Goal: Task Accomplishment & Management: Manage account settings

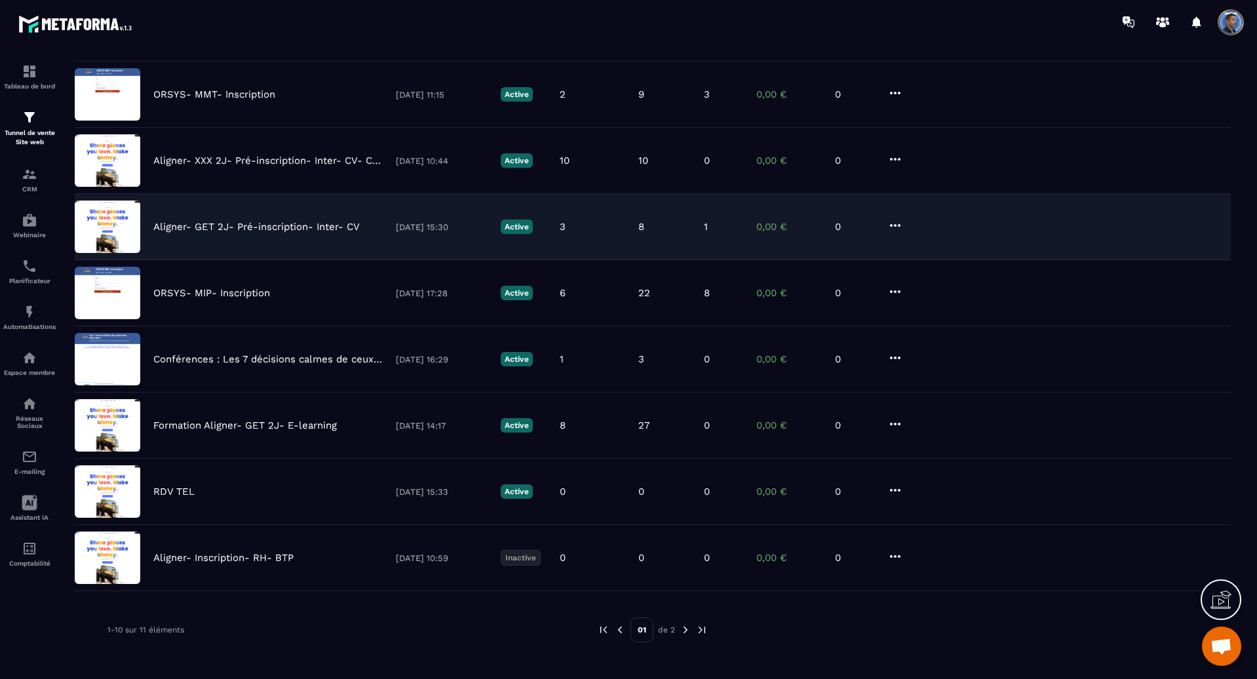
scroll to position [244, 0]
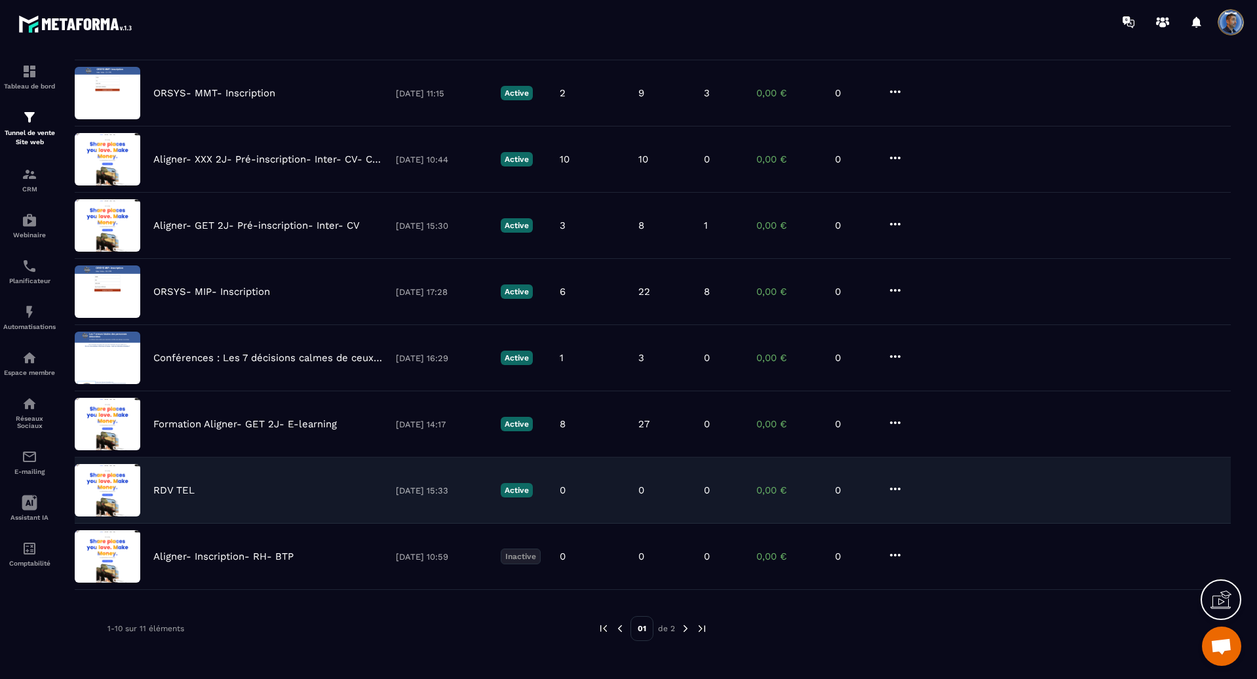
click at [267, 495] on div "RDV TEL" at bounding box center [267, 490] width 229 height 12
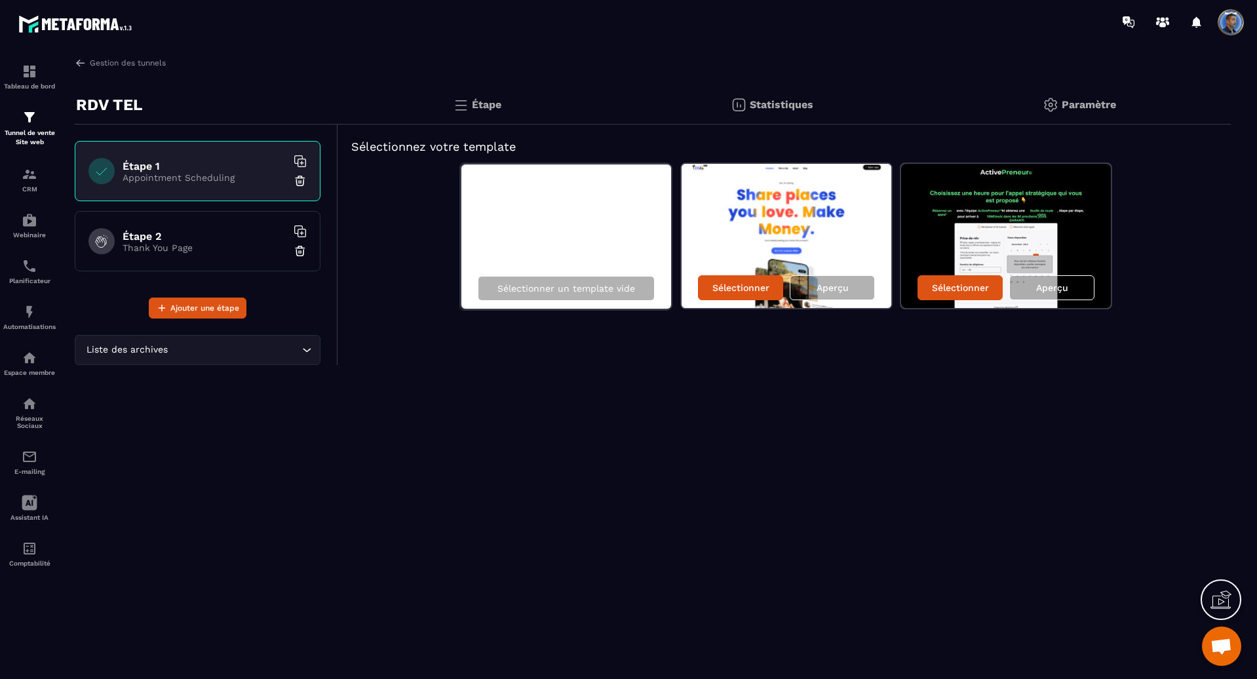
click at [196, 233] on h6 "Étape 2" at bounding box center [205, 236] width 164 height 12
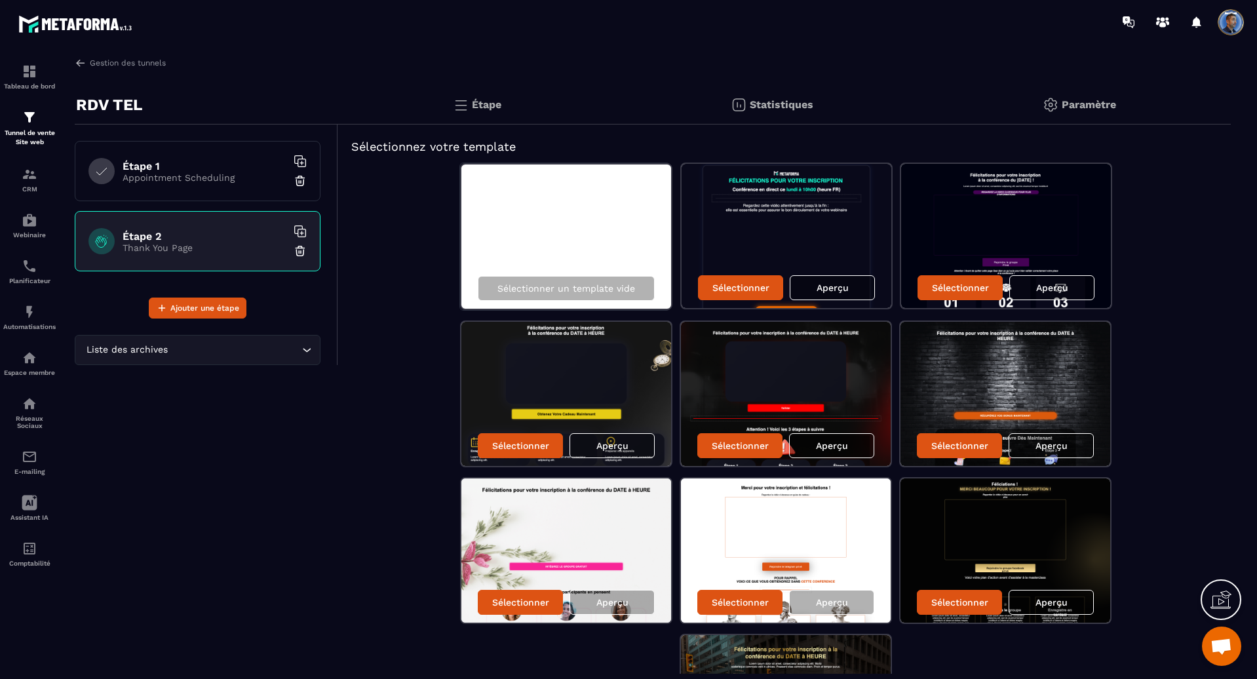
click at [210, 167] on h6 "Étape 1" at bounding box center [205, 166] width 164 height 12
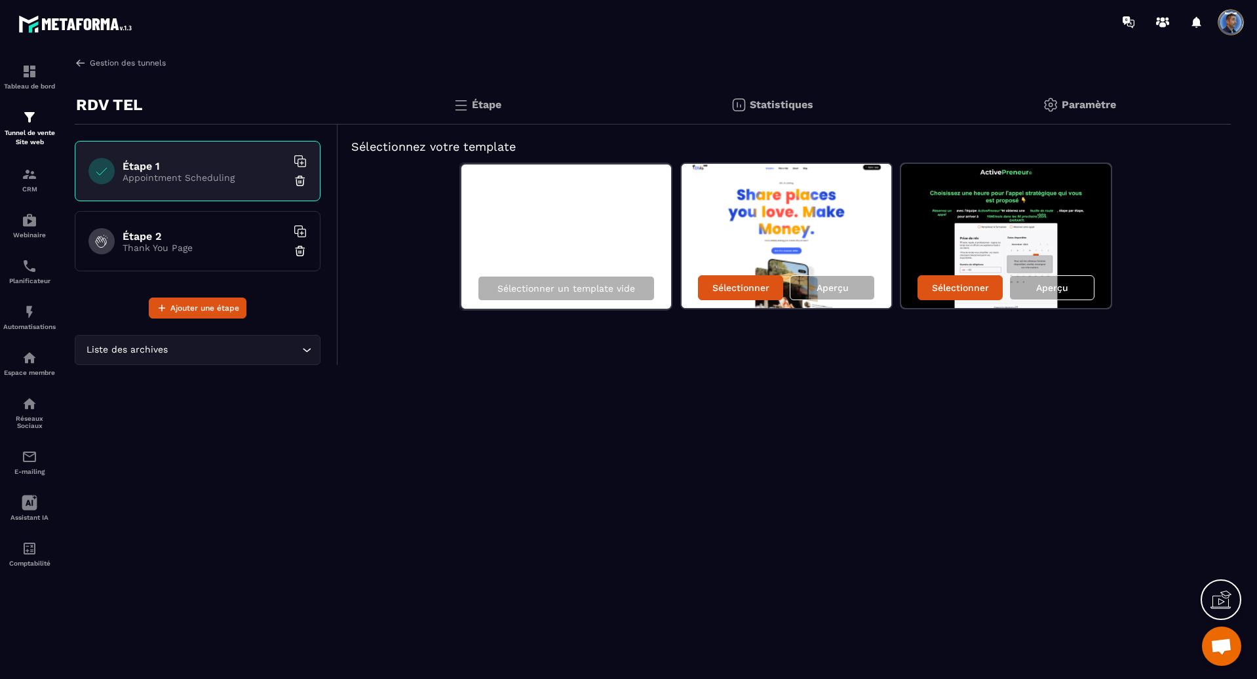
click at [78, 62] on img at bounding box center [81, 63] width 12 height 12
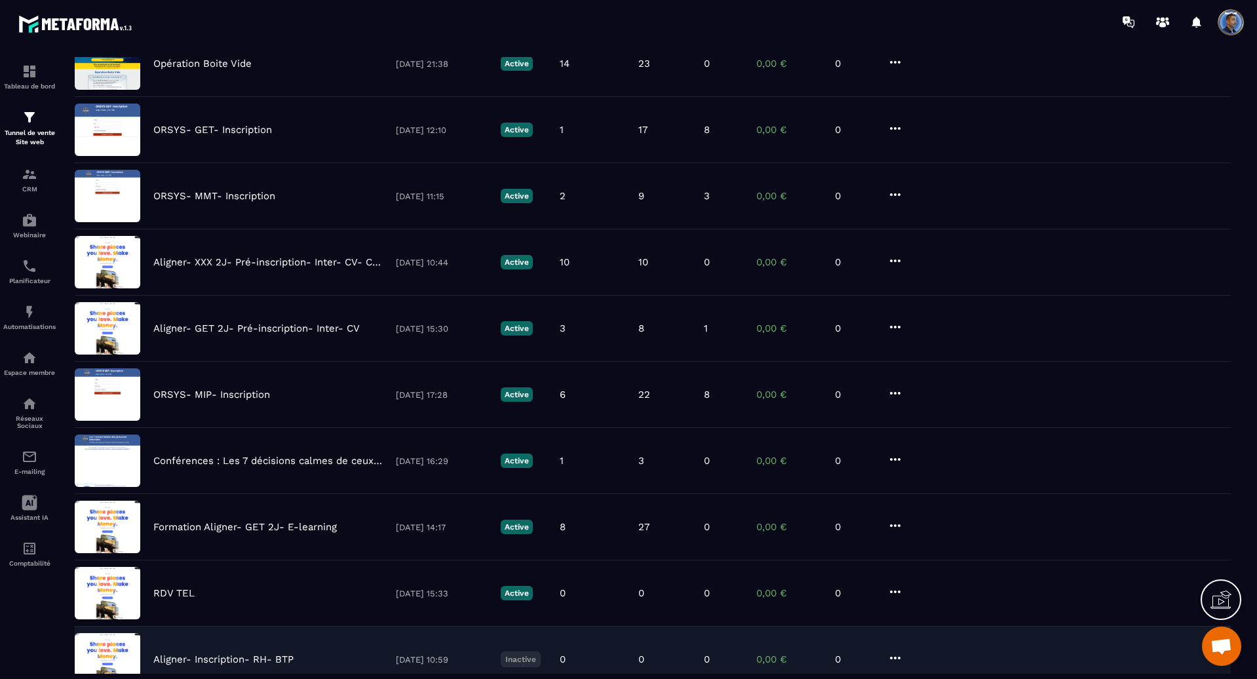
scroll to position [244, 0]
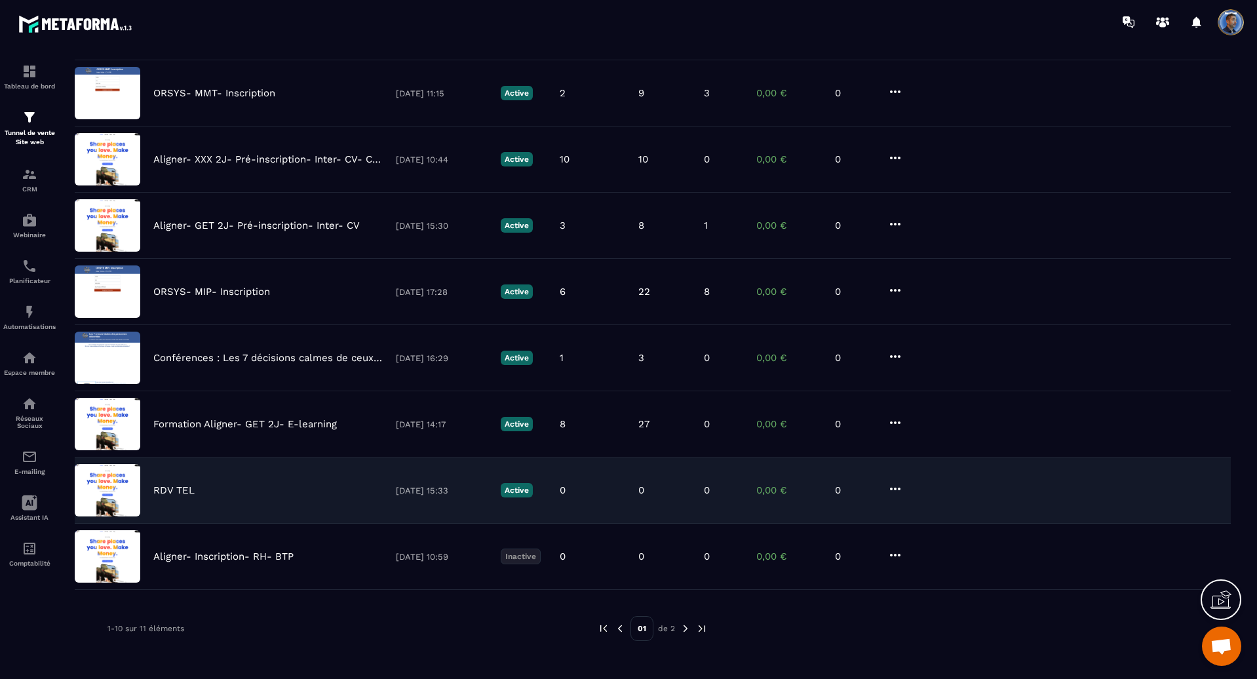
click at [898, 492] on icon at bounding box center [895, 489] width 16 height 16
click at [957, 586] on button "Supprimer" at bounding box center [945, 587] width 105 height 24
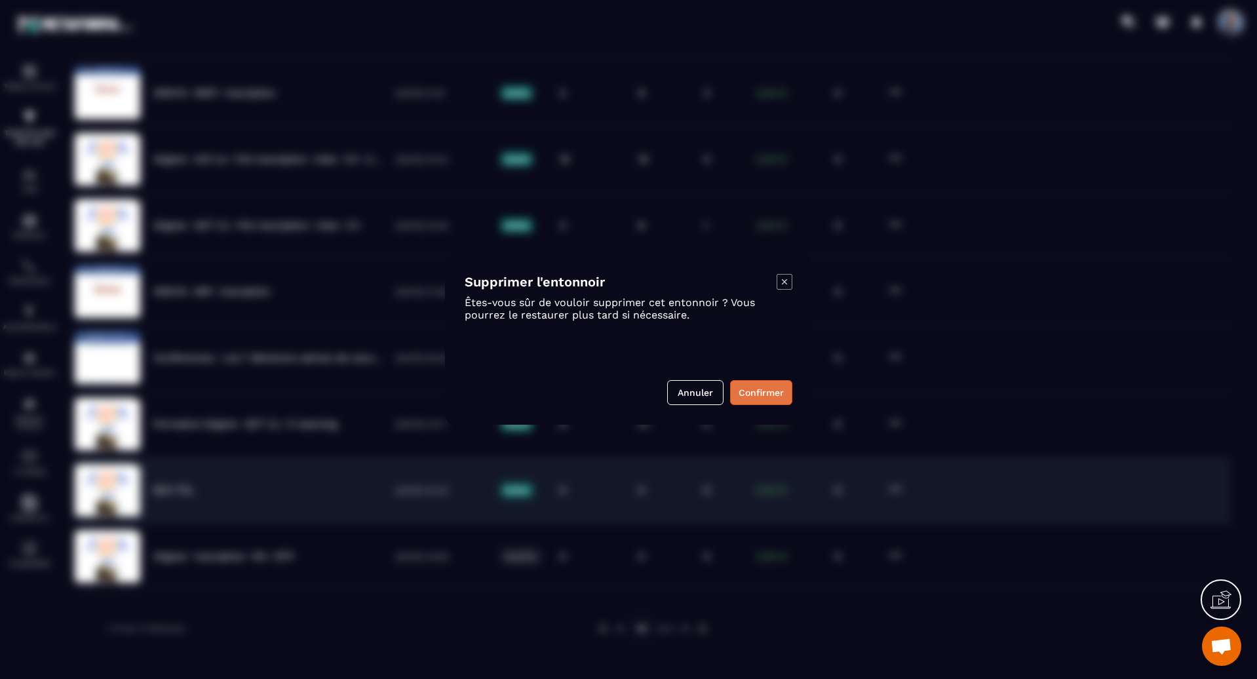
click at [760, 394] on button "Confirmer" at bounding box center [761, 392] width 62 height 25
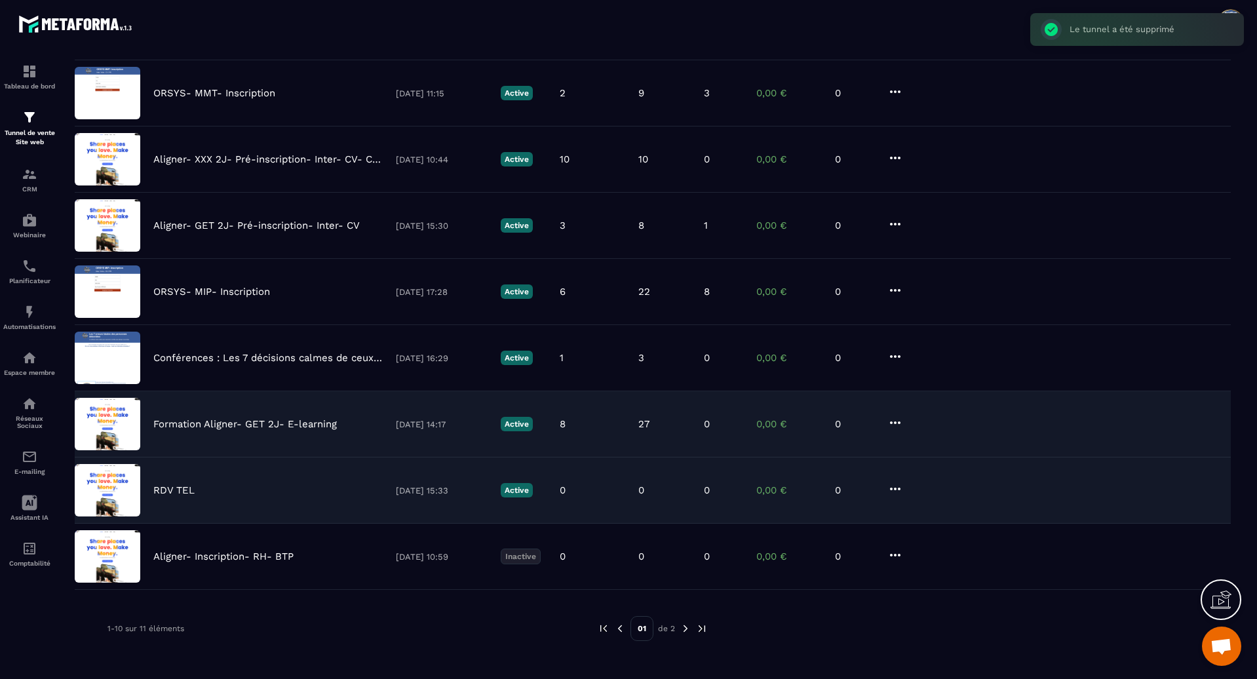
click at [212, 406] on div "Formation Aligner- GET 2J- E-learning [DATE] 14:17 Active 8 27 0 0,00 € 0" at bounding box center [653, 424] width 1156 height 66
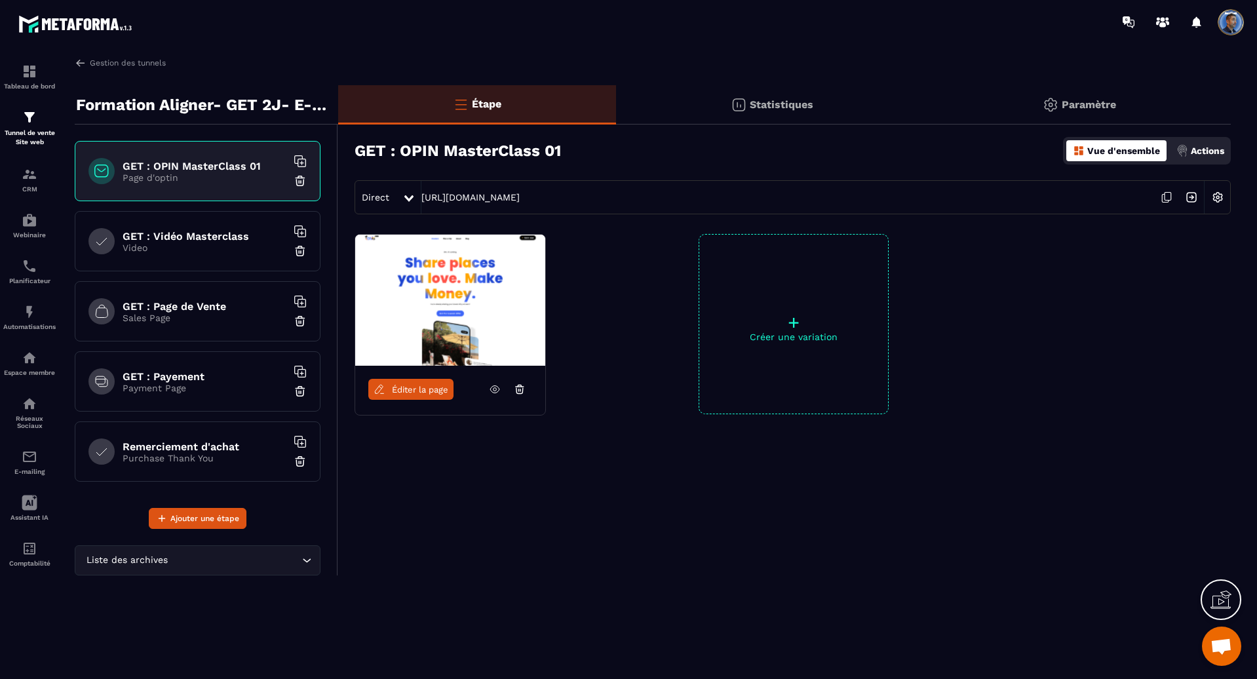
click at [210, 242] on p "Video" at bounding box center [205, 247] width 164 height 10
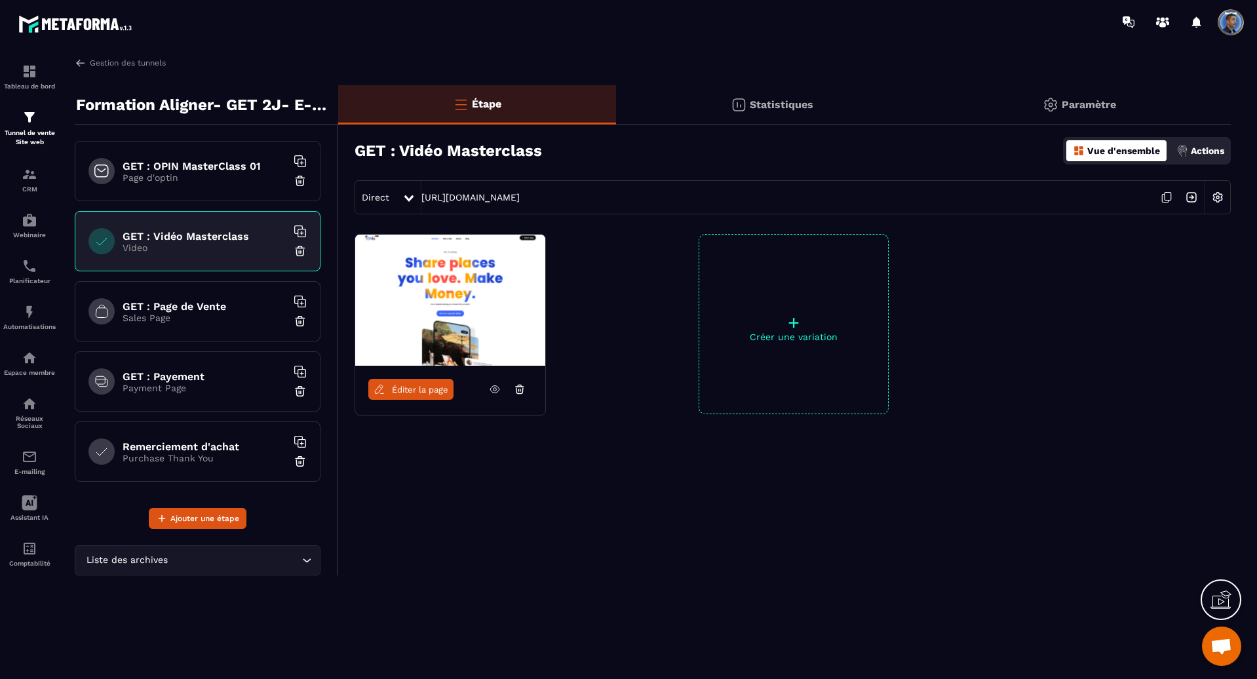
click at [212, 180] on p "Page d'optin" at bounding box center [205, 177] width 164 height 10
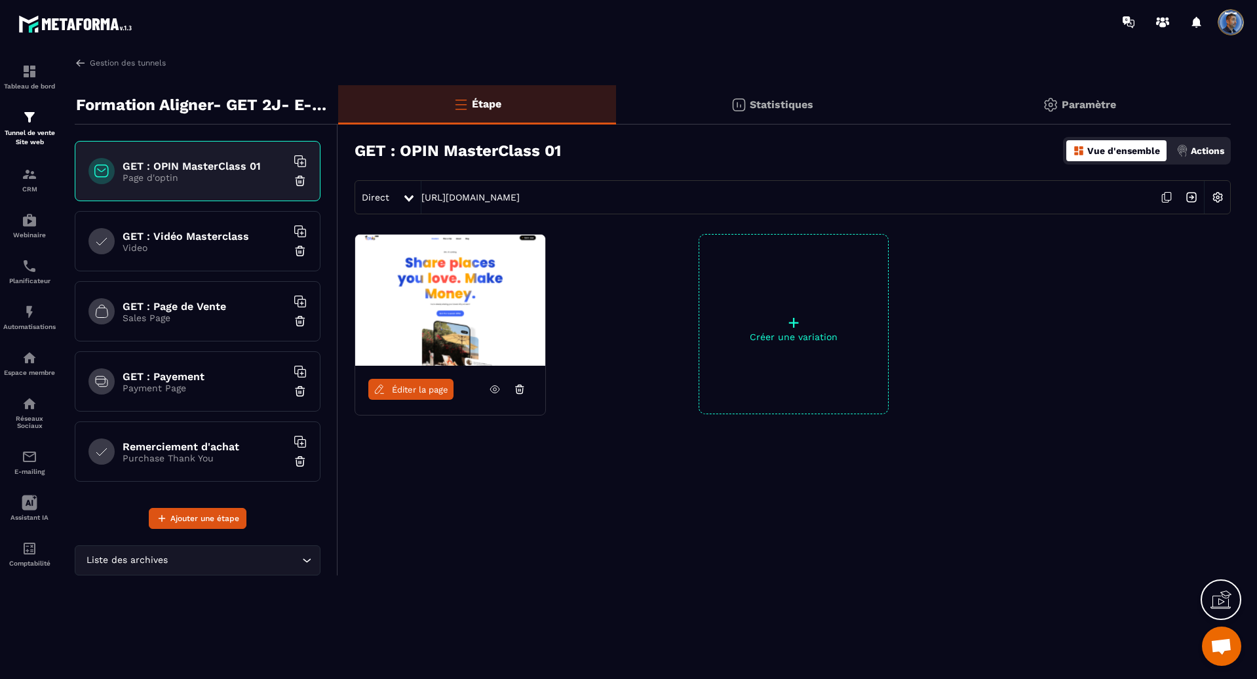
click at [491, 391] on icon at bounding box center [495, 389] width 12 height 12
click at [1219, 201] on img at bounding box center [1217, 197] width 25 height 25
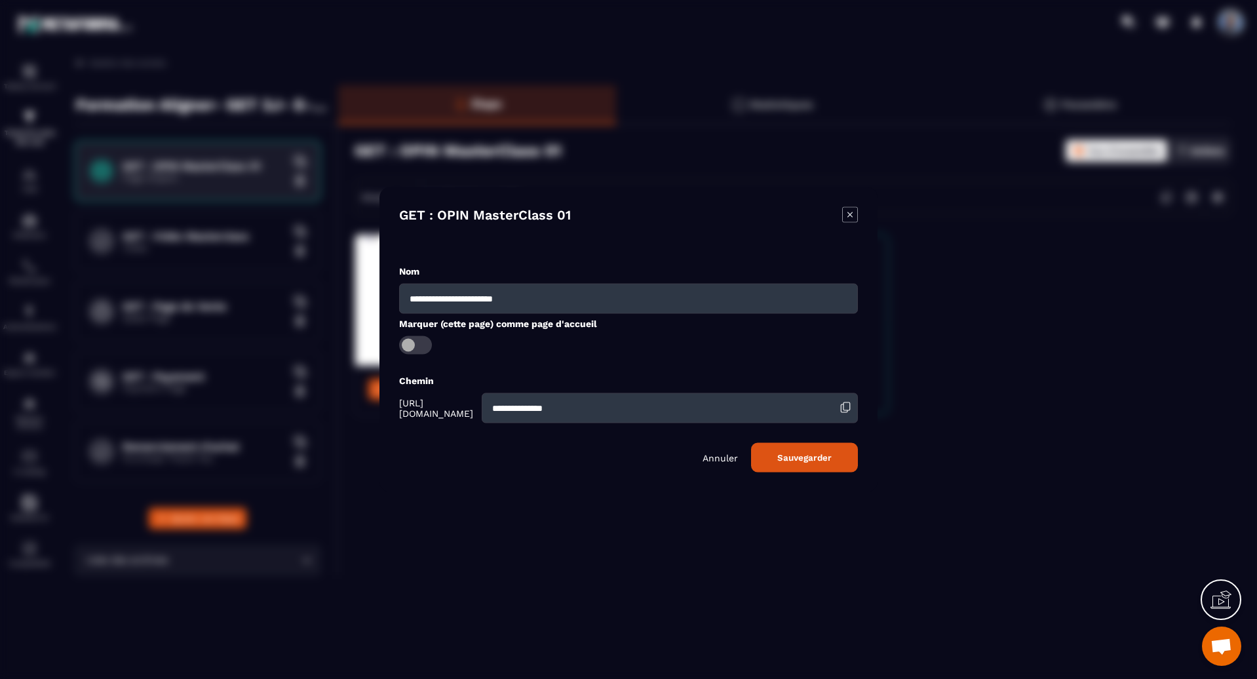
click at [1015, 280] on div "Modal window" at bounding box center [628, 339] width 1257 height 679
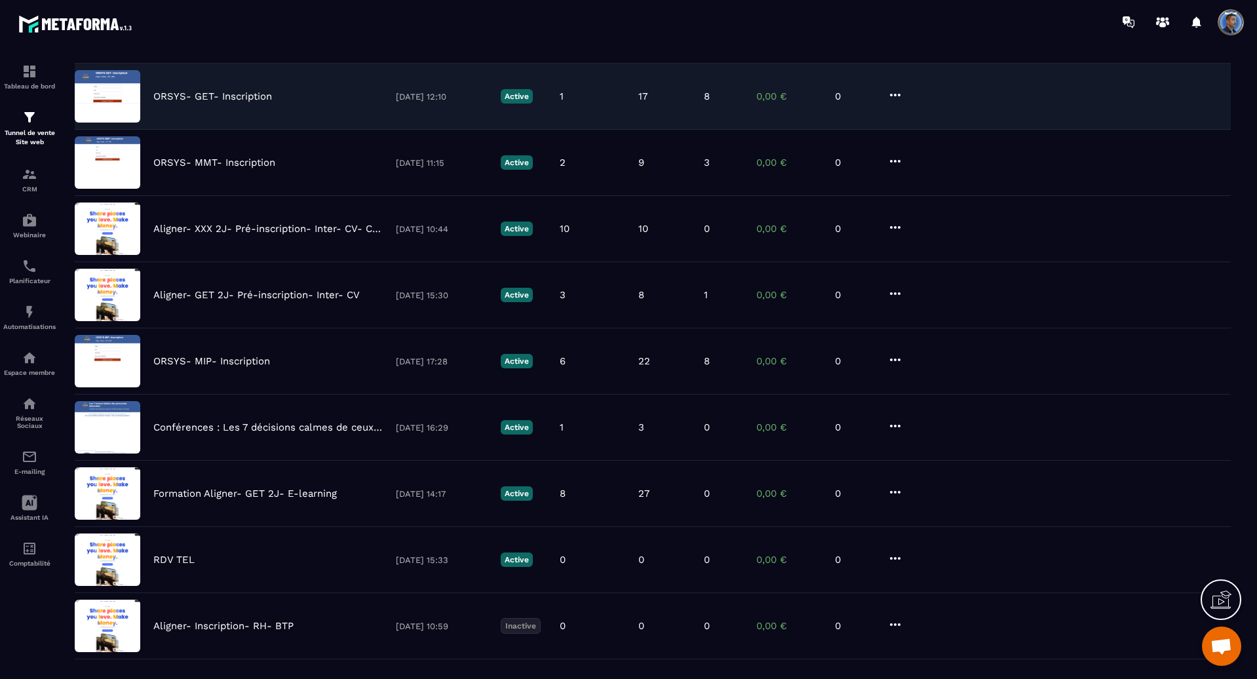
scroll to position [244, 0]
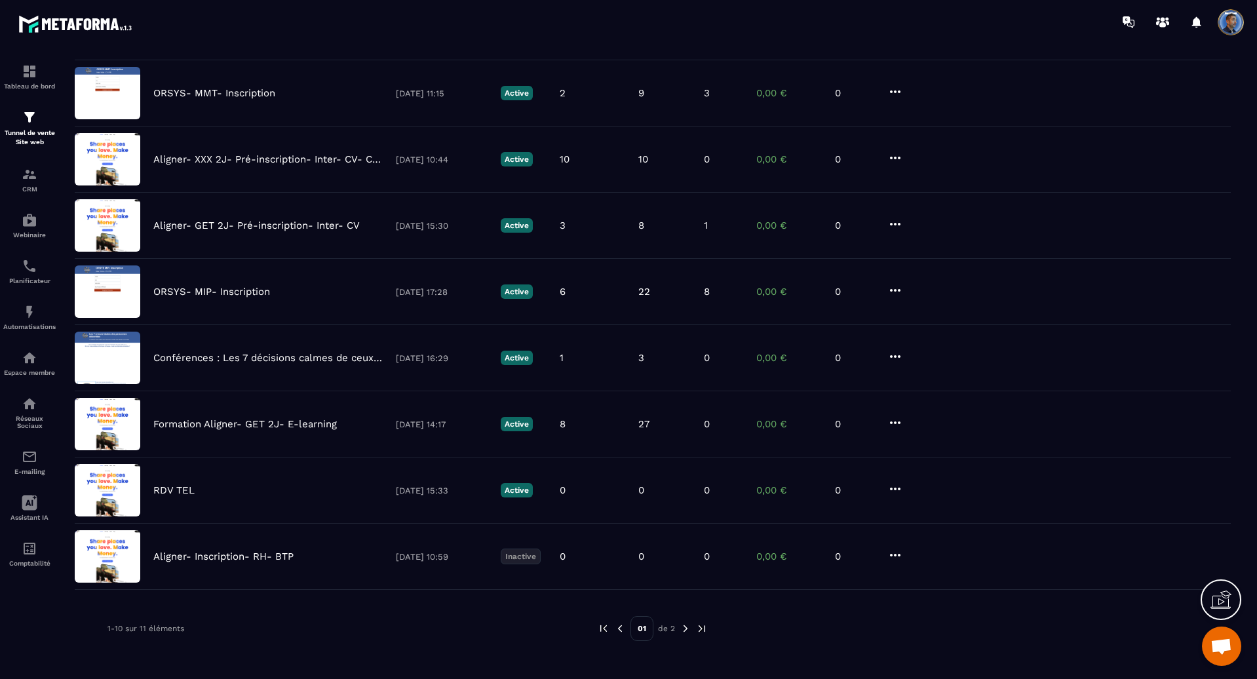
click at [685, 629] on img at bounding box center [686, 629] width 12 height 12
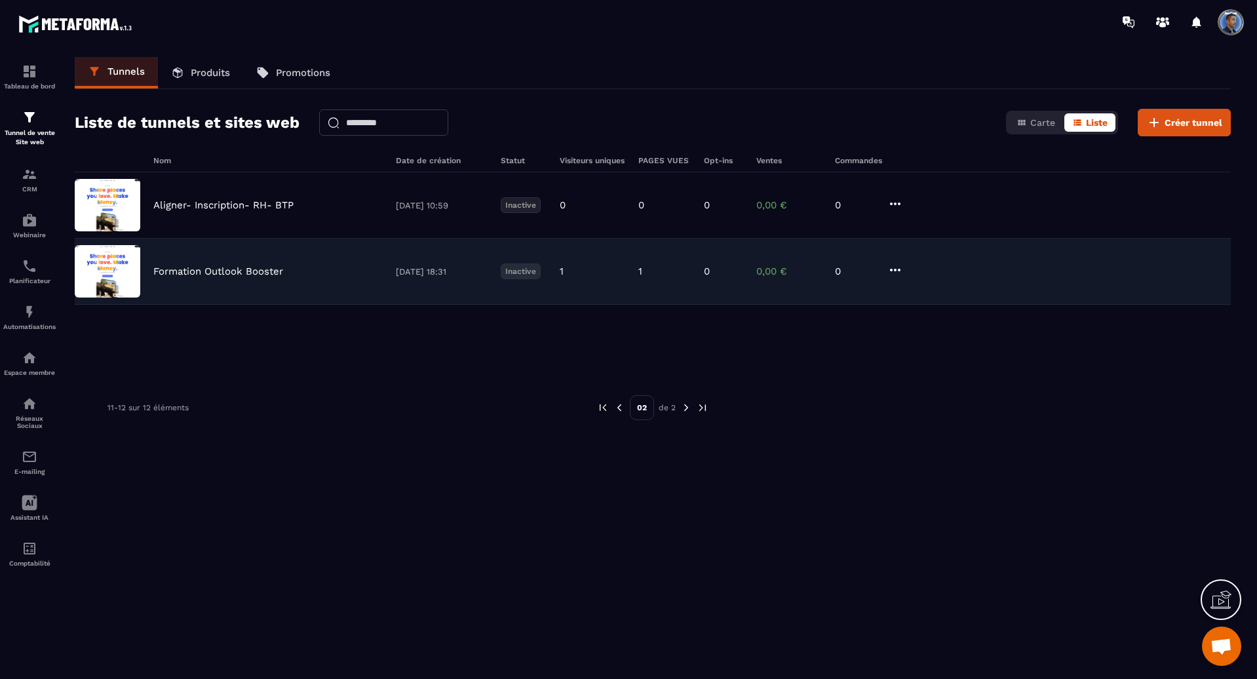
click at [280, 273] on p "Formation Outlook Booster" at bounding box center [218, 271] width 130 height 12
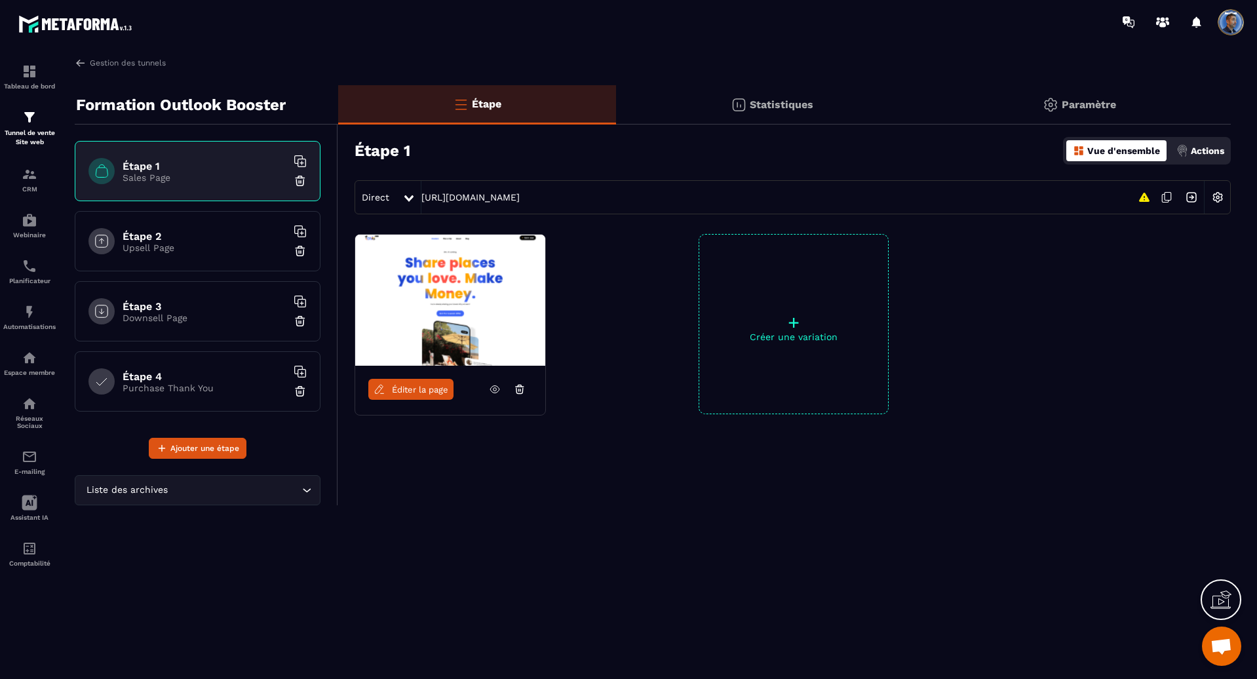
click at [493, 388] on icon at bounding box center [495, 389] width 12 height 12
click at [1144, 197] on icon at bounding box center [1144, 197] width 13 height 16
click at [1216, 196] on img at bounding box center [1217, 197] width 25 height 25
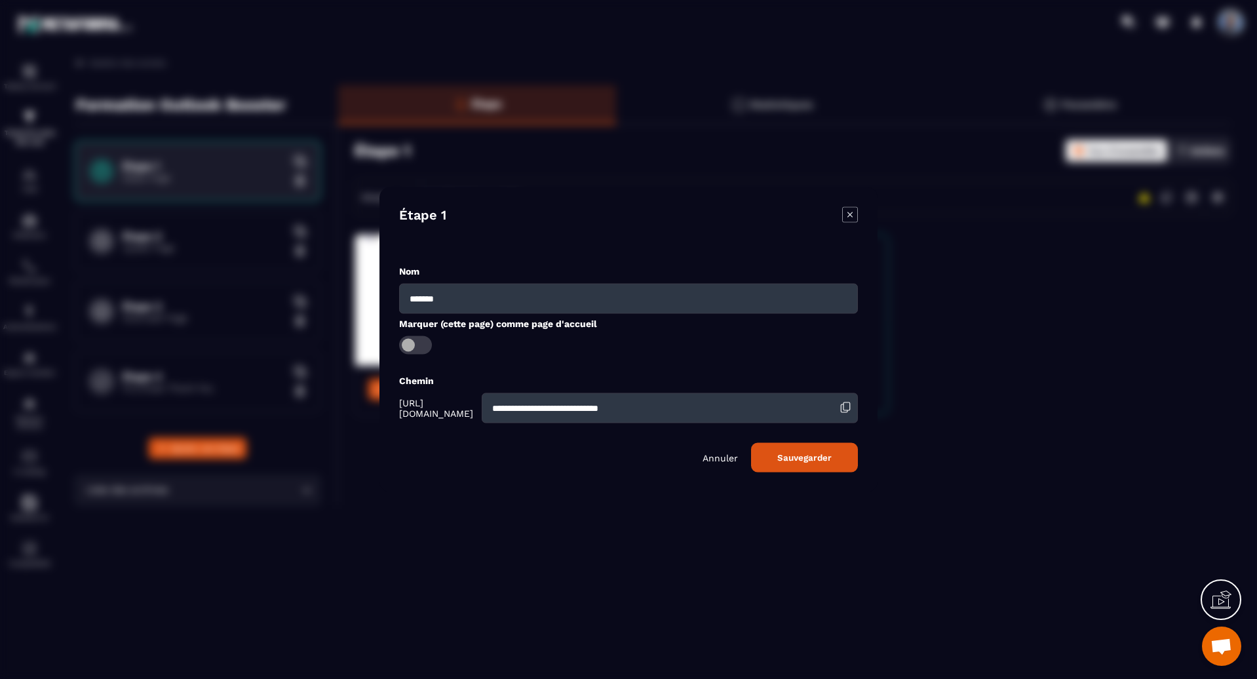
click at [1212, 287] on div "Modal window" at bounding box center [628, 339] width 1257 height 679
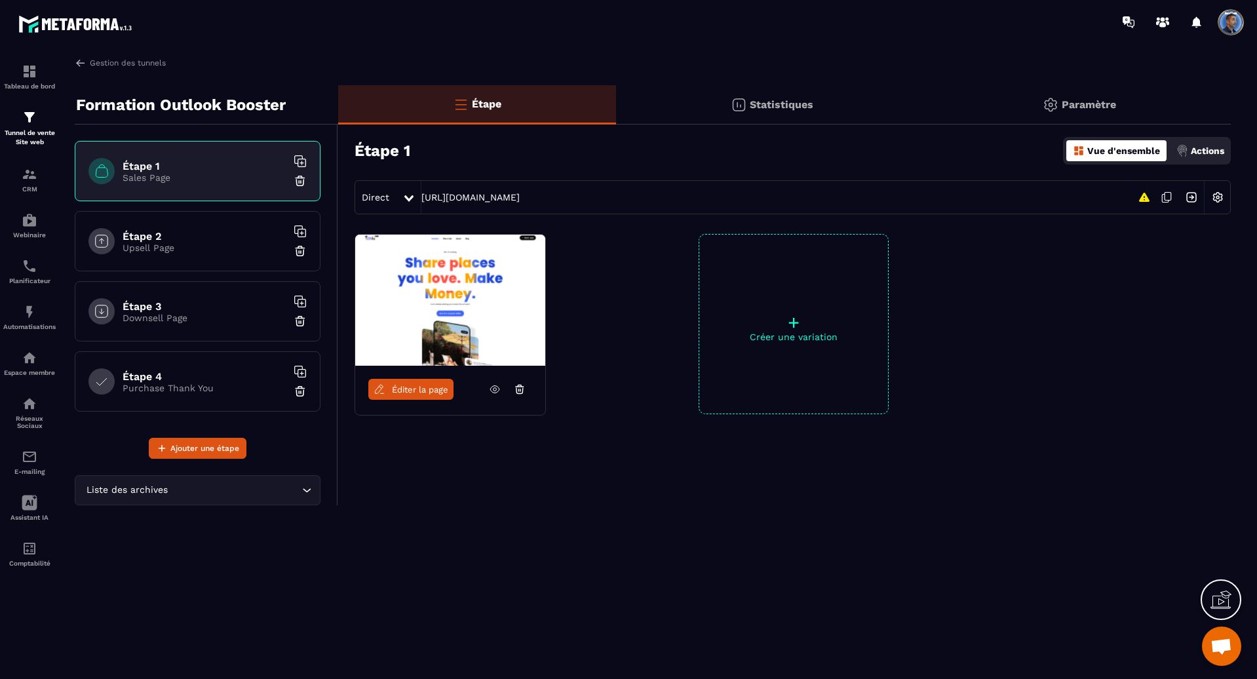
click at [1081, 101] on p "Paramètre" at bounding box center [1089, 104] width 54 height 12
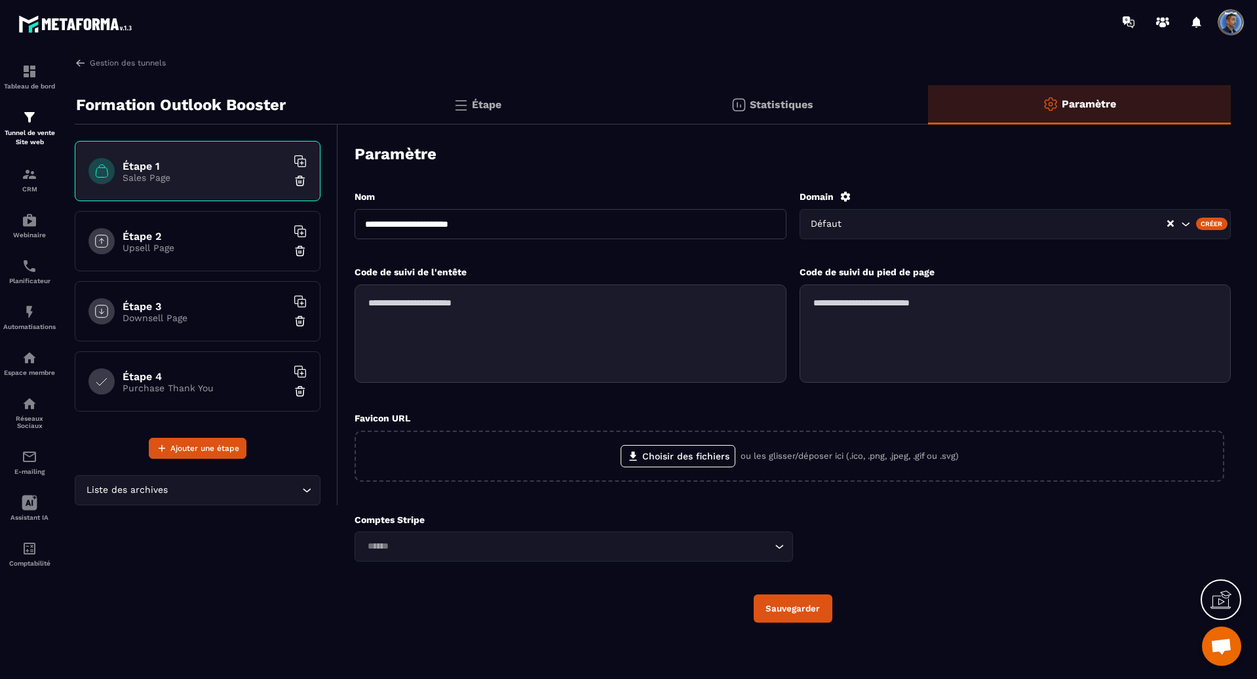
click at [788, 107] on p "Statistiques" at bounding box center [782, 104] width 64 height 12
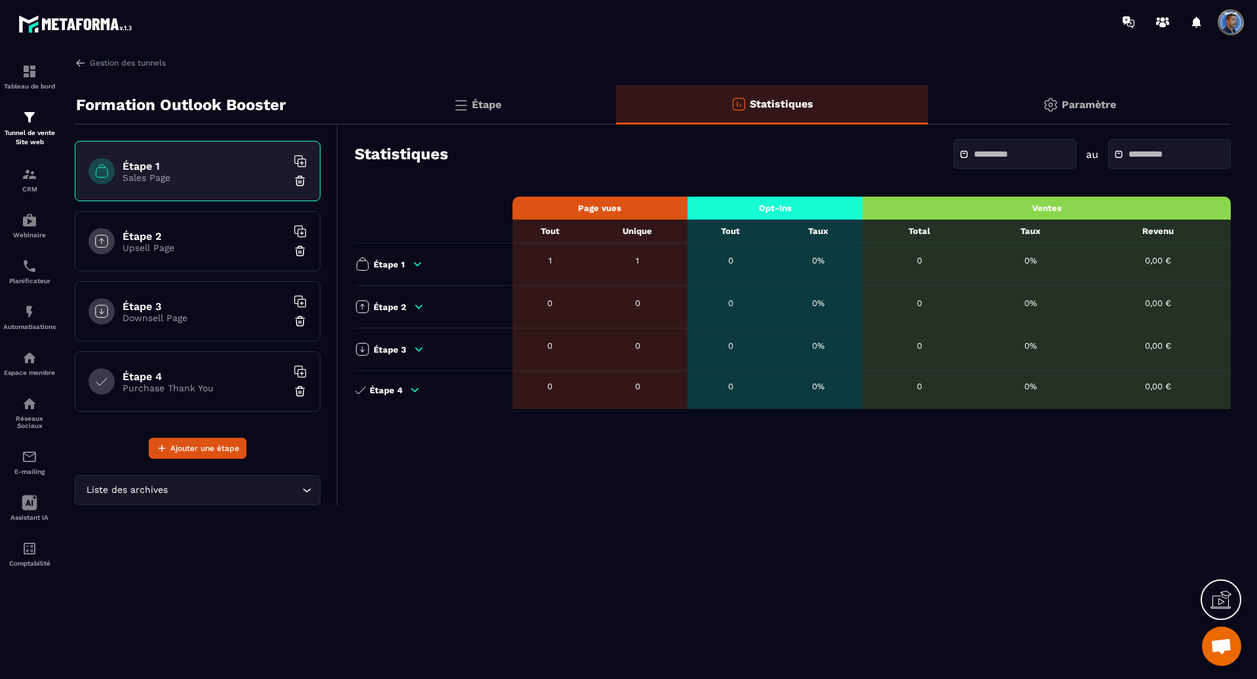
click at [511, 113] on div "Étape" at bounding box center [477, 104] width 278 height 39
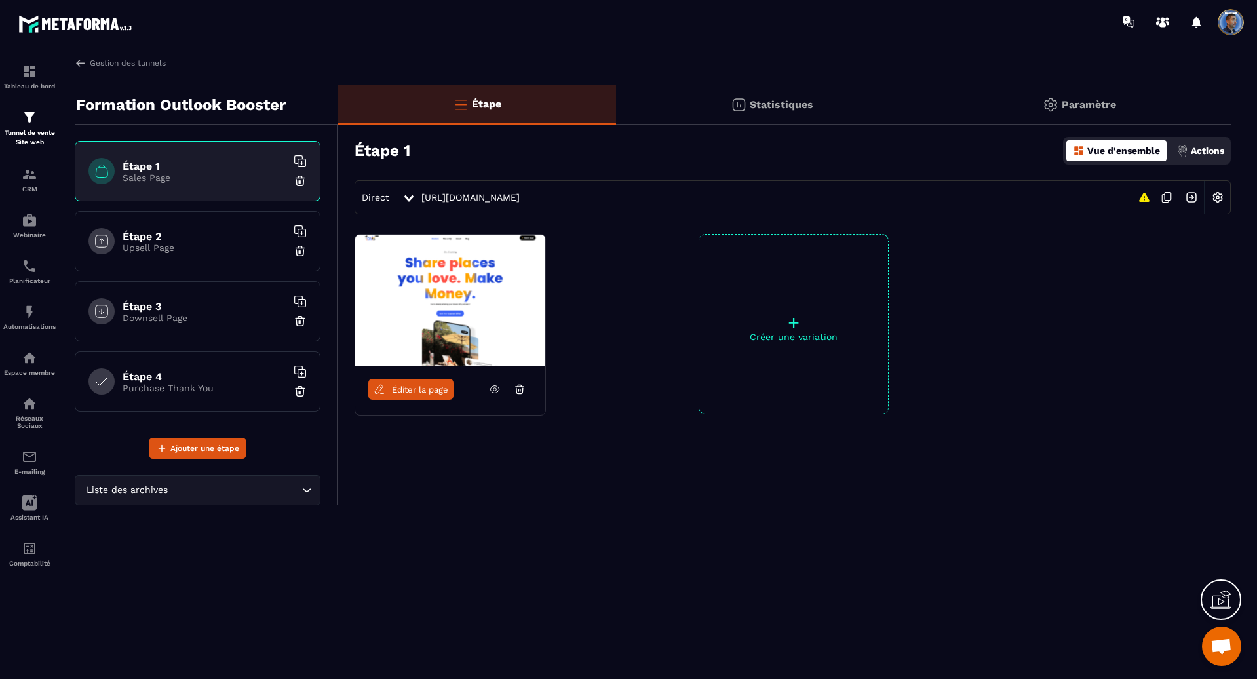
click at [265, 108] on p "Formation Outlook Booster" at bounding box center [181, 105] width 210 height 26
click at [98, 64] on link "Gestion des tunnels" at bounding box center [120, 63] width 91 height 12
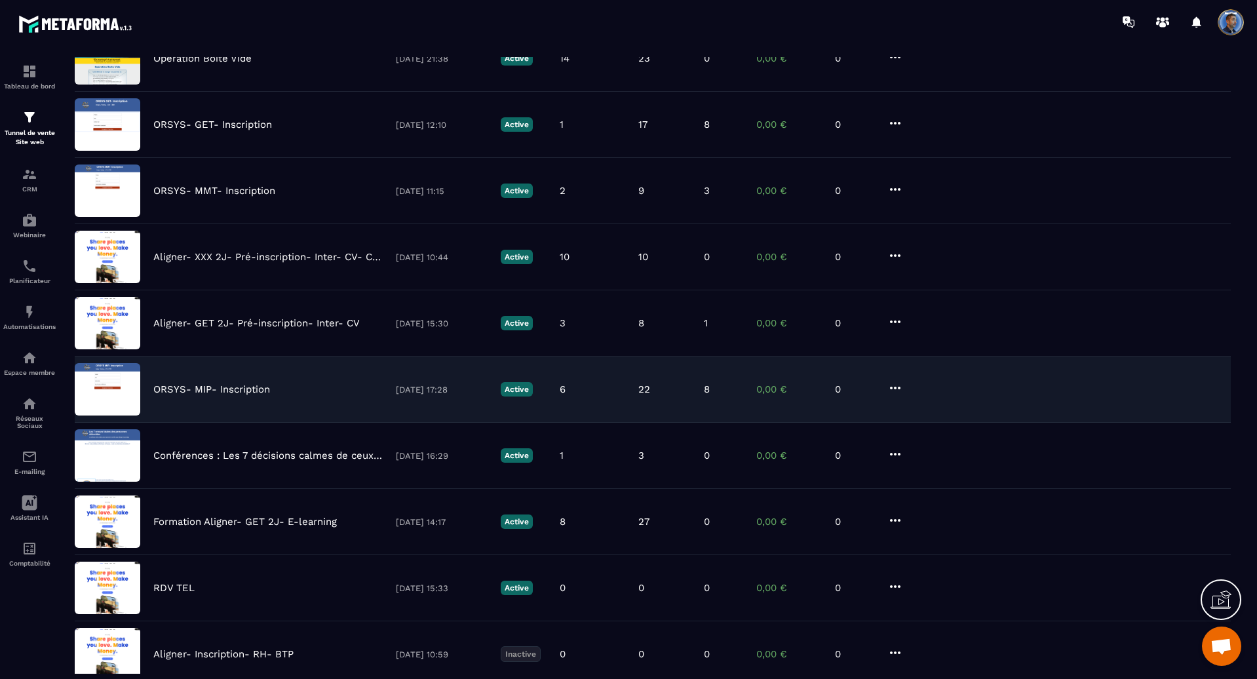
scroll to position [244, 0]
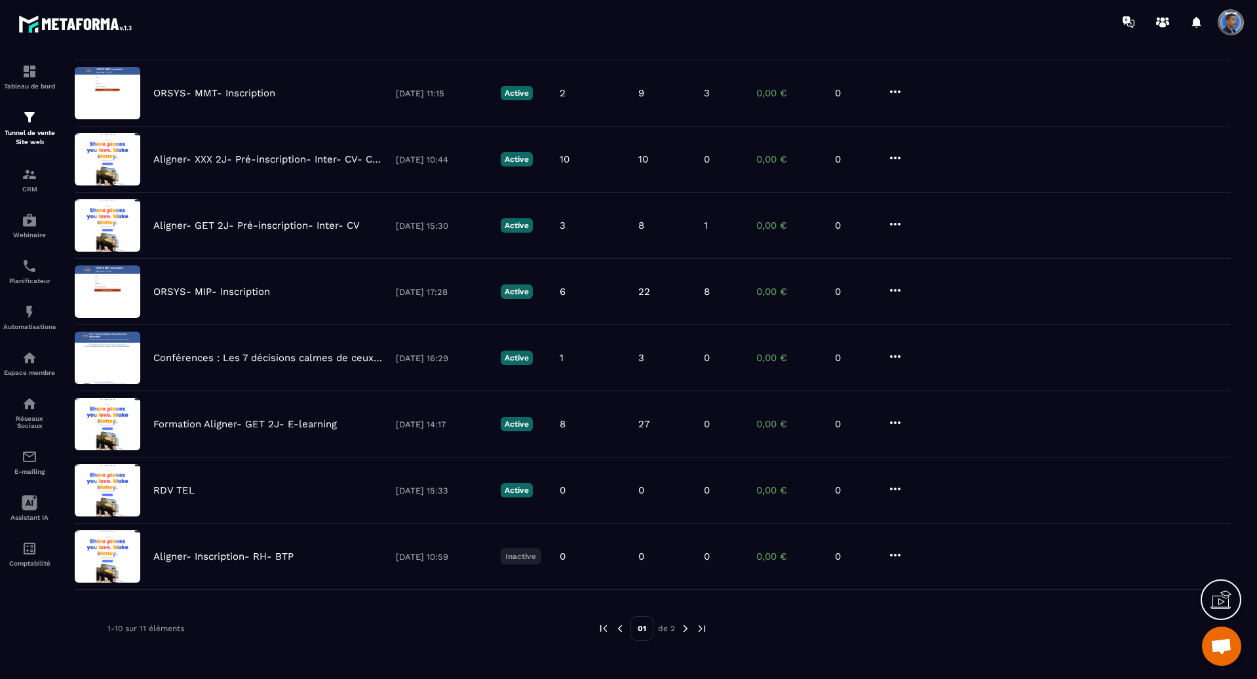
click at [684, 628] on img at bounding box center [686, 629] width 12 height 12
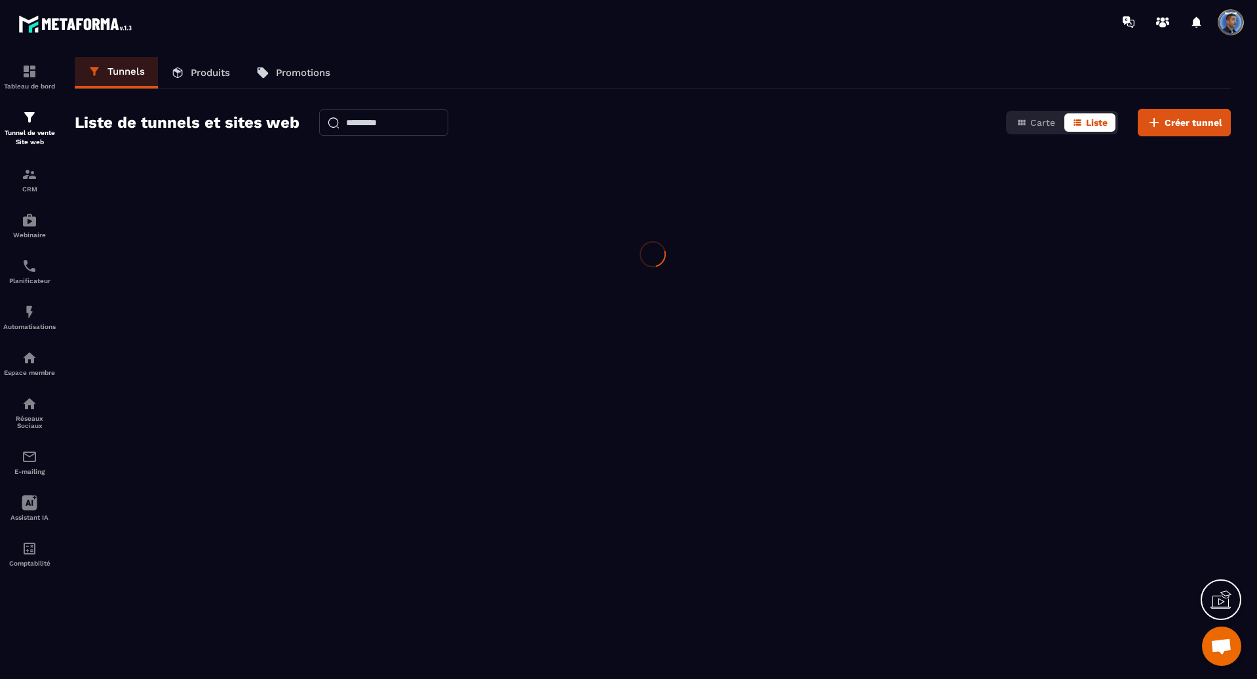
scroll to position [0, 0]
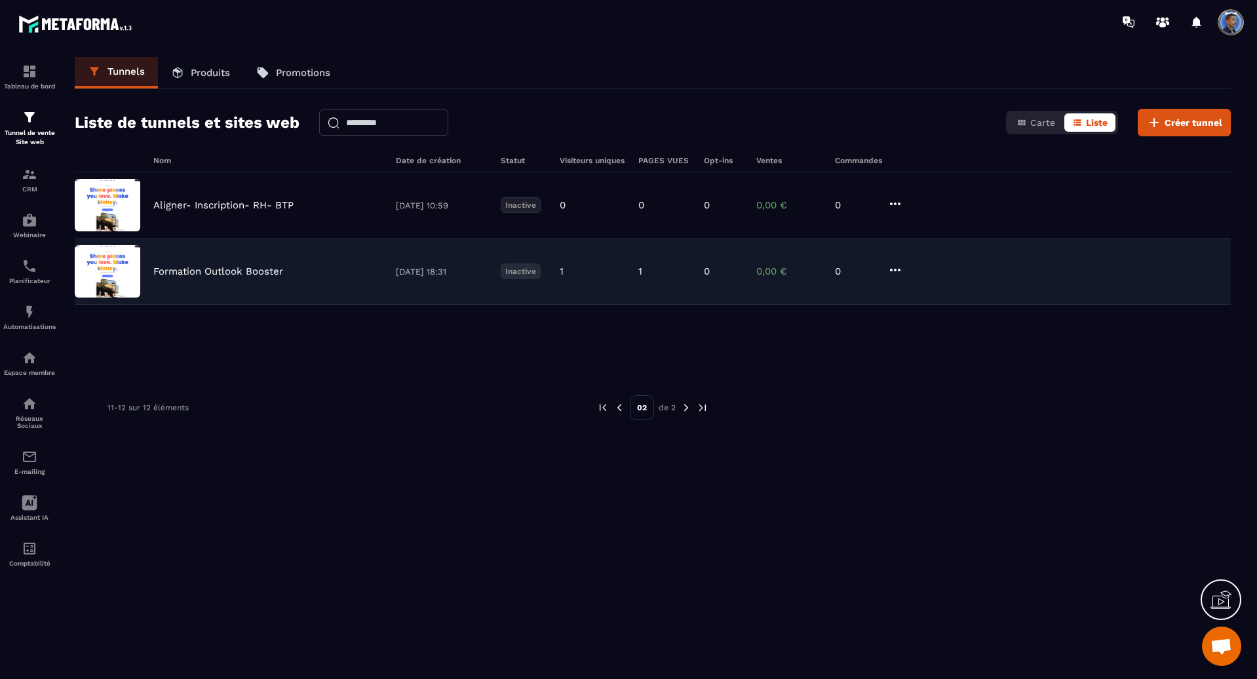
click at [897, 273] on icon at bounding box center [895, 270] width 16 height 16
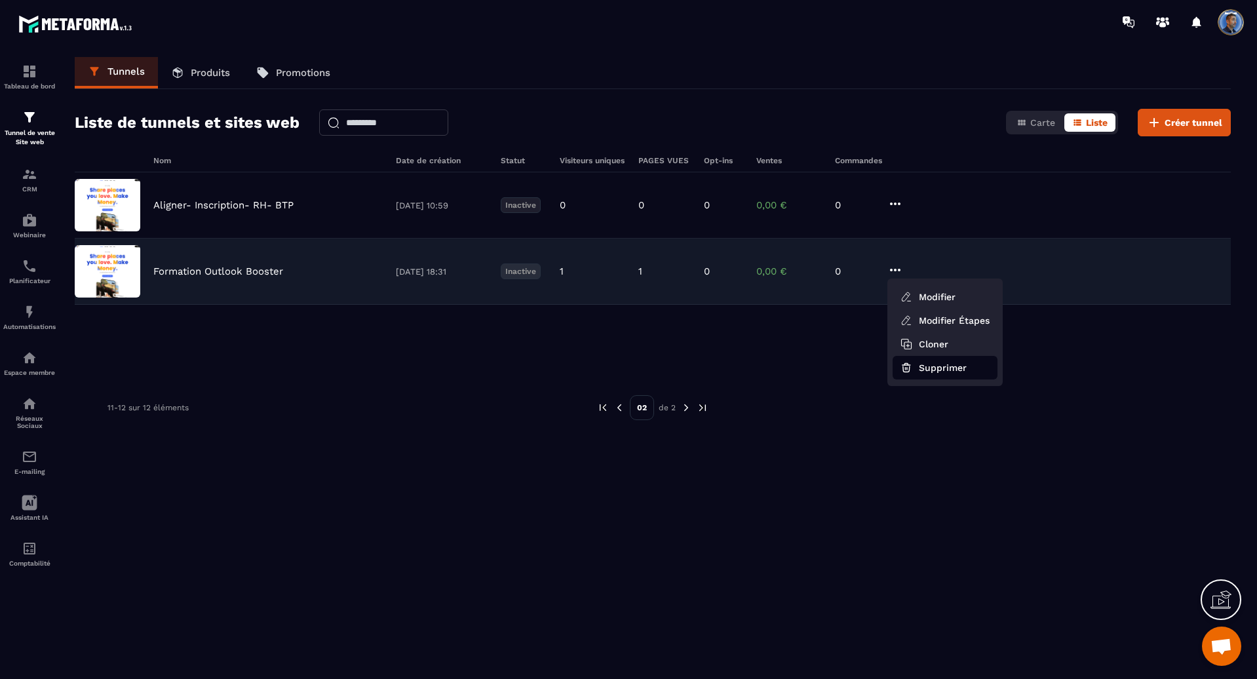
click at [916, 366] on button "Supprimer" at bounding box center [945, 368] width 105 height 24
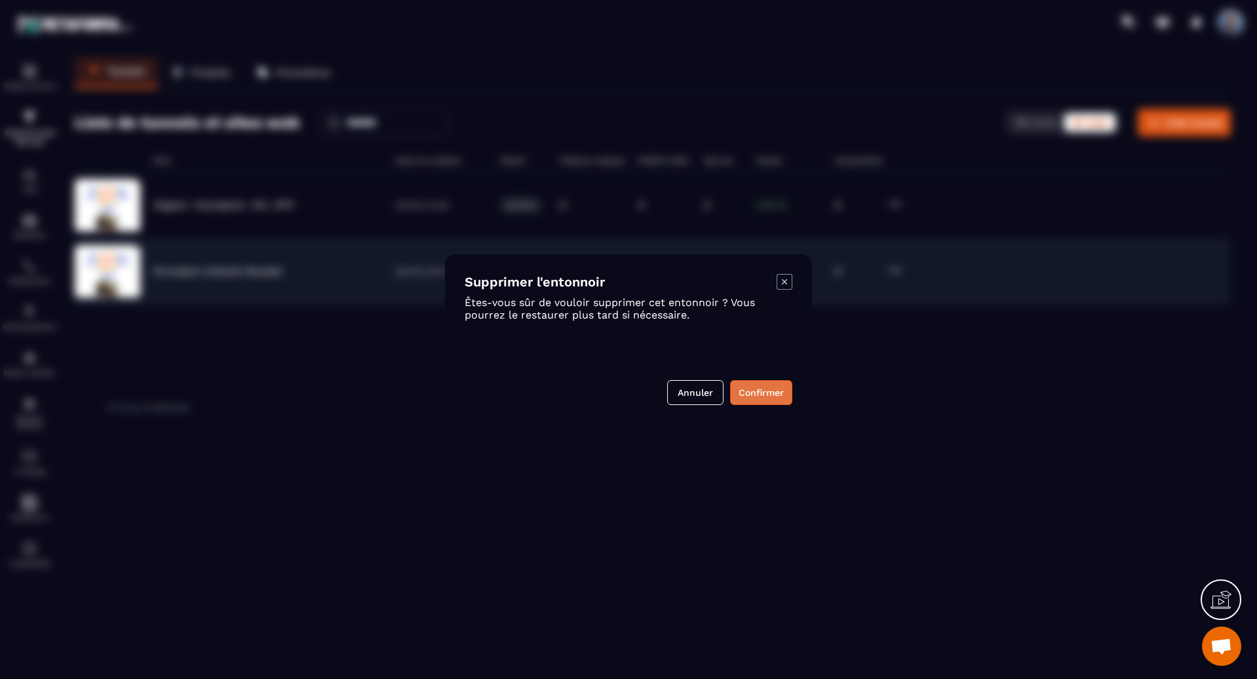
click at [762, 395] on button "Confirmer" at bounding box center [761, 392] width 62 height 25
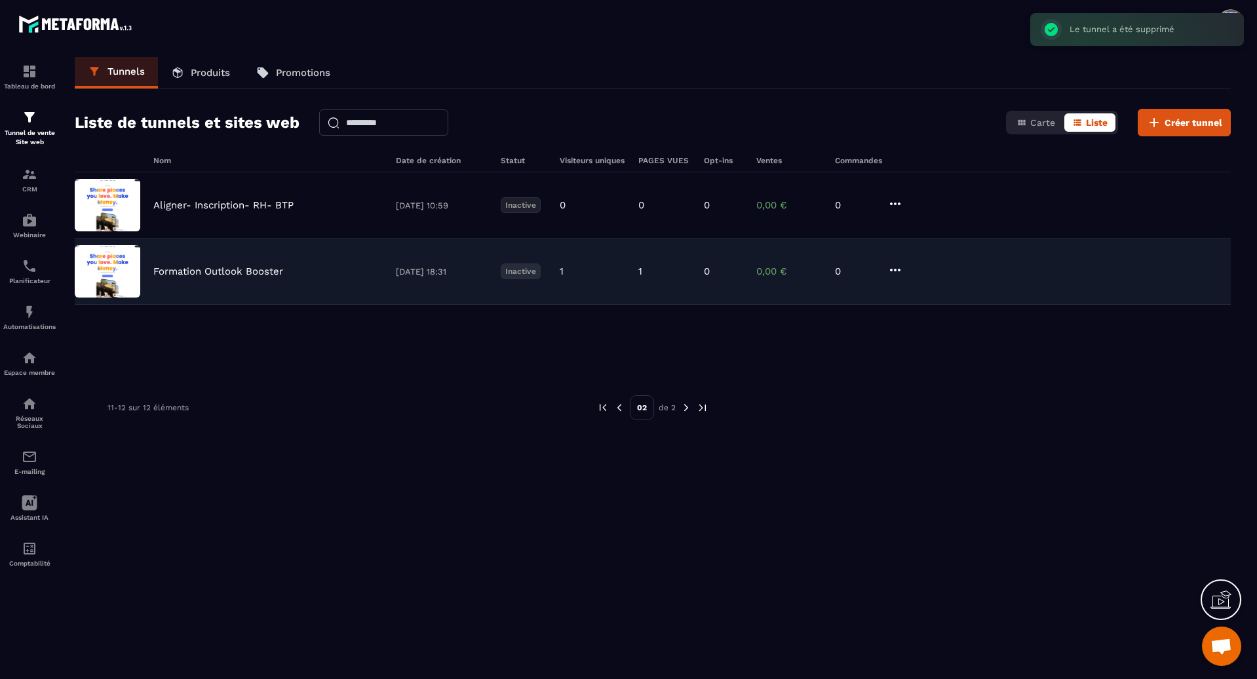
click at [621, 408] on img at bounding box center [619, 408] width 12 height 12
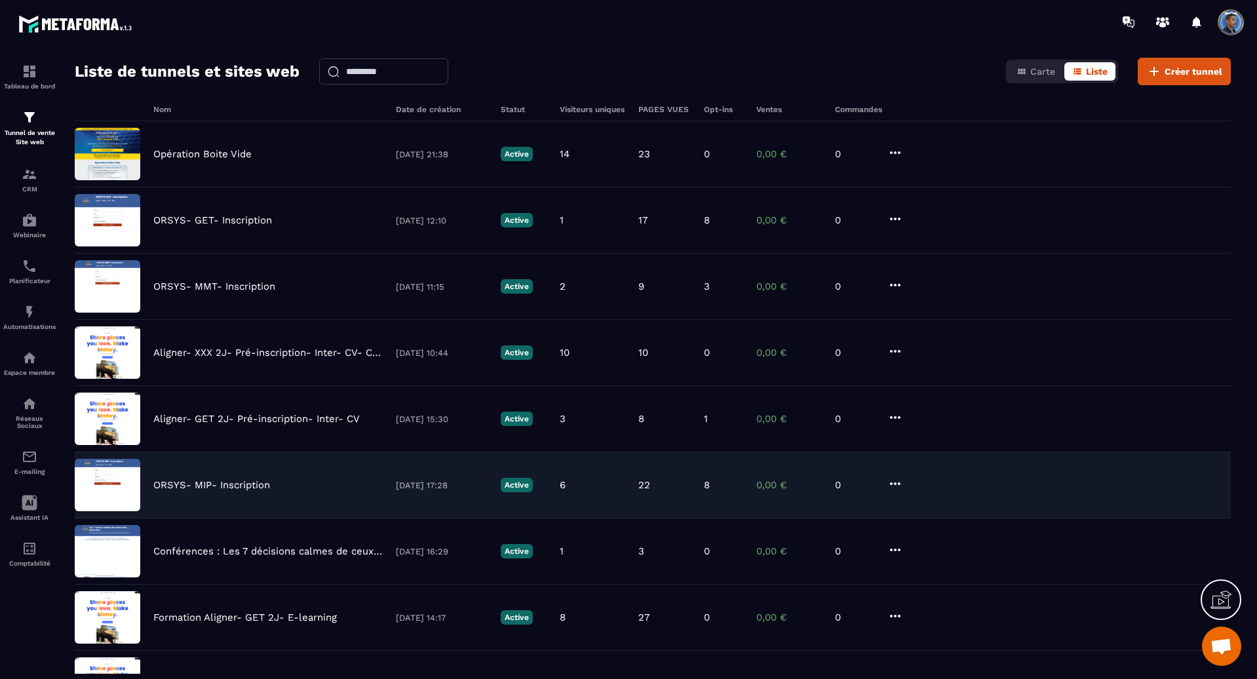
scroll to position [48, 0]
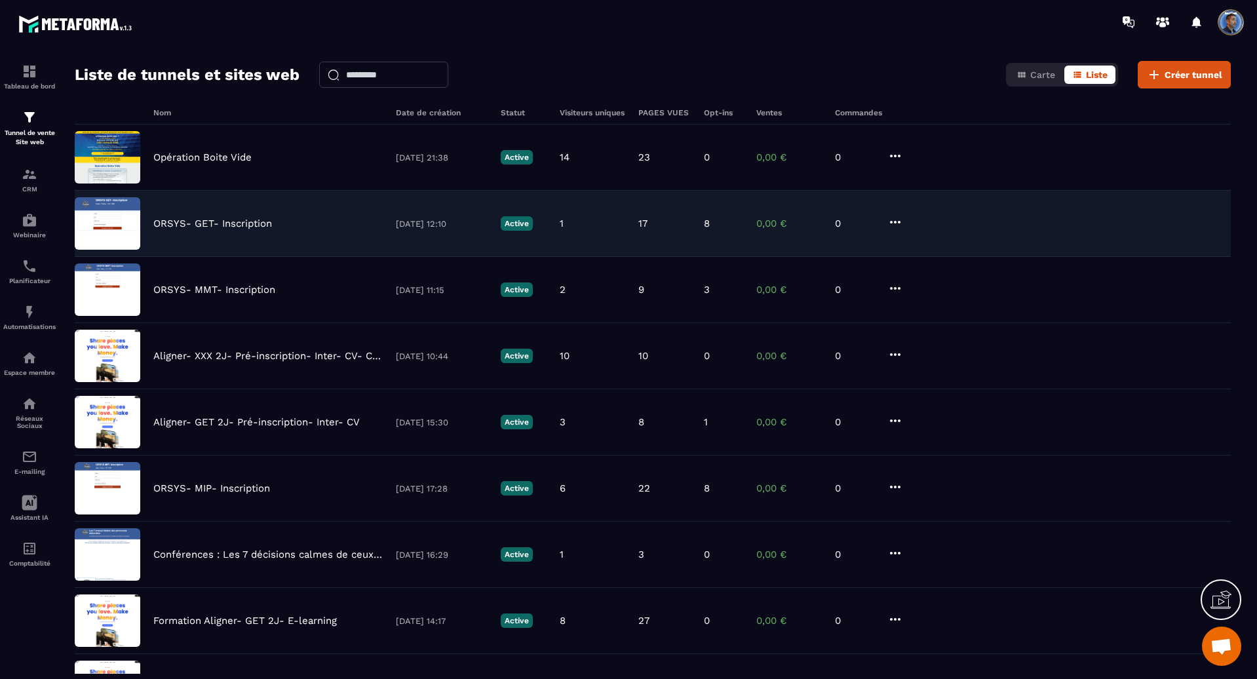
click at [261, 224] on p "ORSYS- GET- Inscription" at bounding box center [212, 224] width 119 height 12
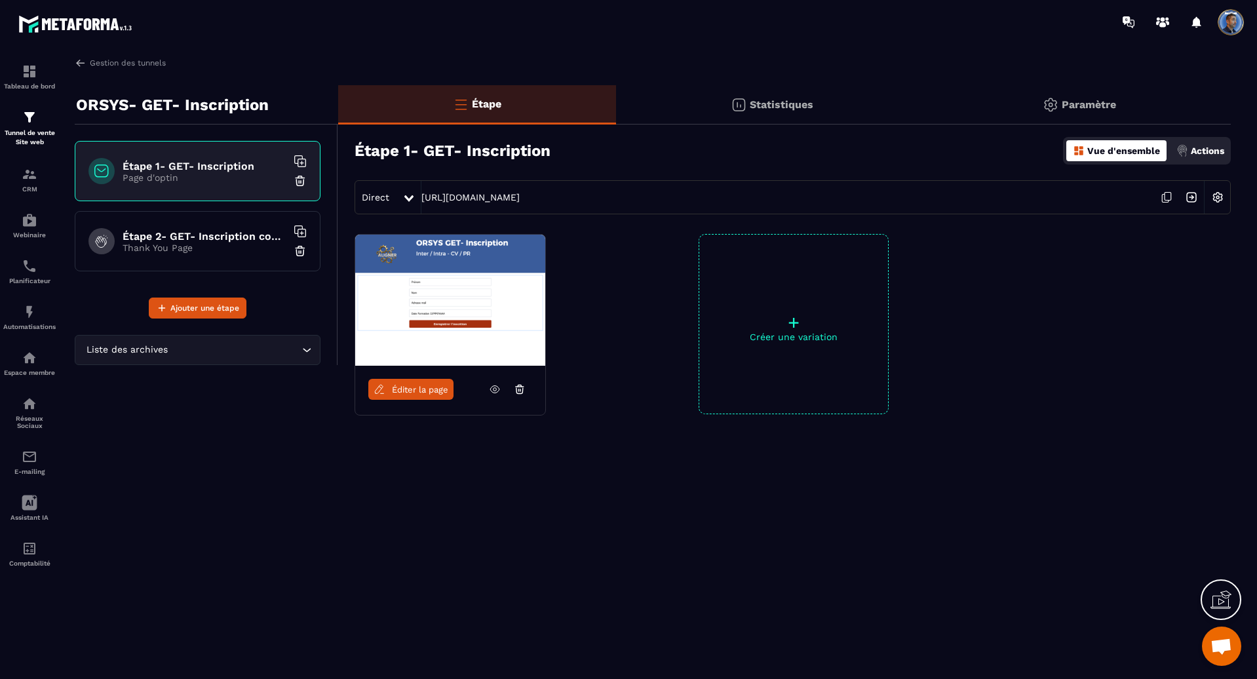
click at [233, 248] on p "Thank You Page" at bounding box center [205, 247] width 164 height 10
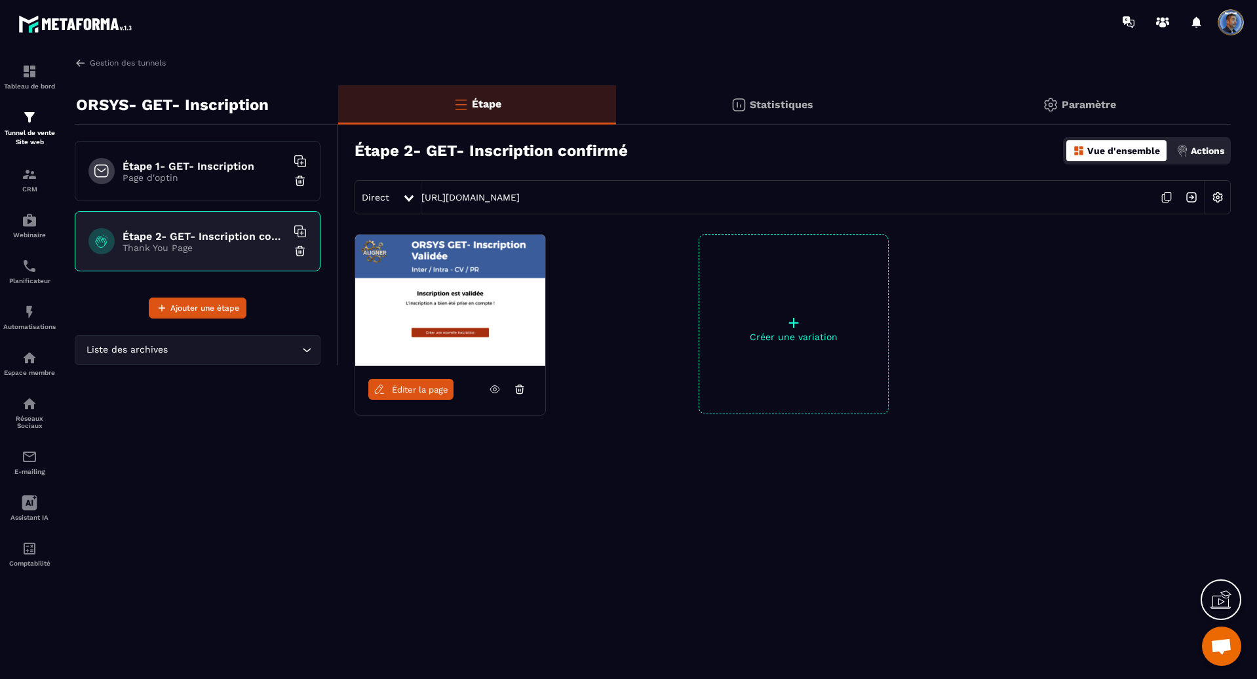
click at [197, 160] on h6 "Étape 1- GET- Inscription" at bounding box center [205, 166] width 164 height 12
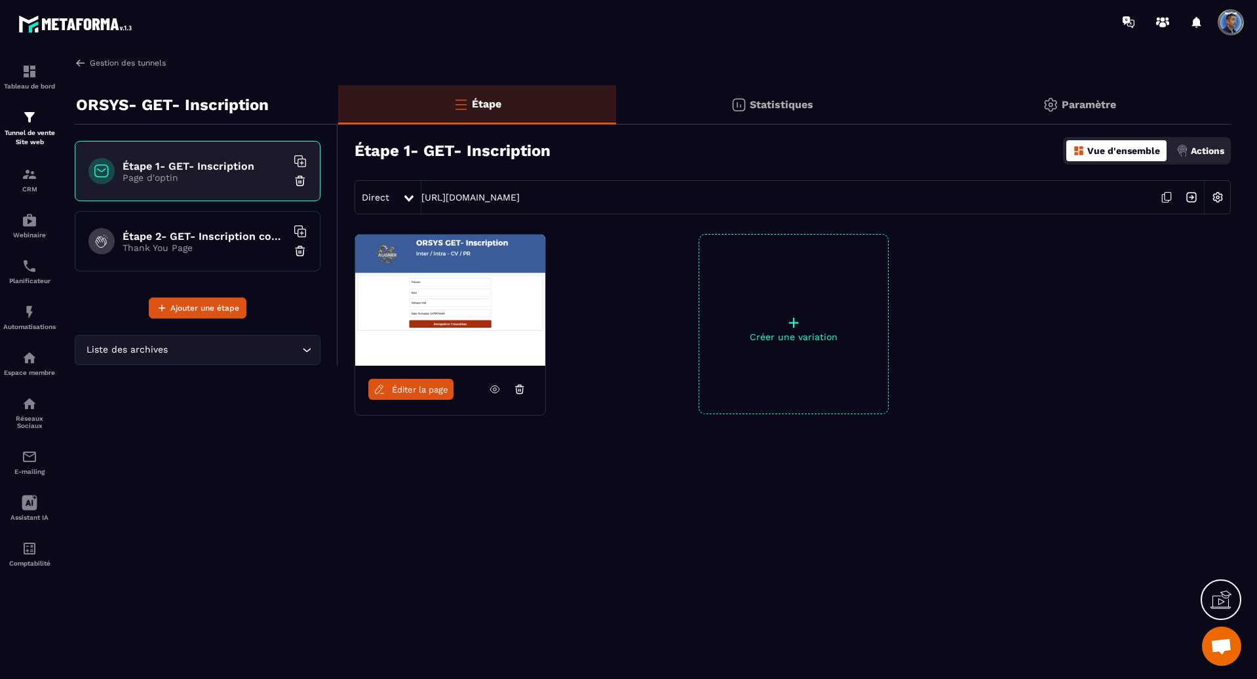
click at [83, 64] on img at bounding box center [81, 63] width 12 height 12
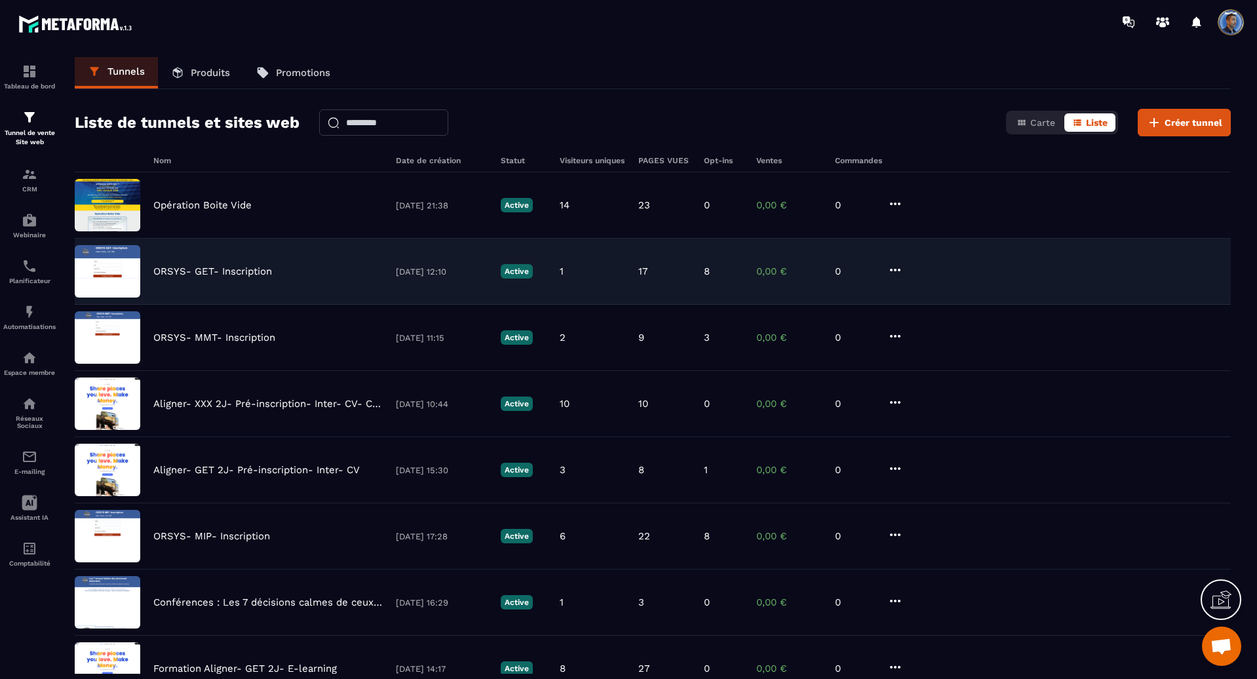
click at [998, 277] on div "ORSYS- GET- Inscription [DATE] 12:10 Active 1 17 8 0,00 € 0" at bounding box center [653, 272] width 1156 height 66
click at [230, 267] on p "ORSYS- GET- Inscription" at bounding box center [212, 271] width 119 height 12
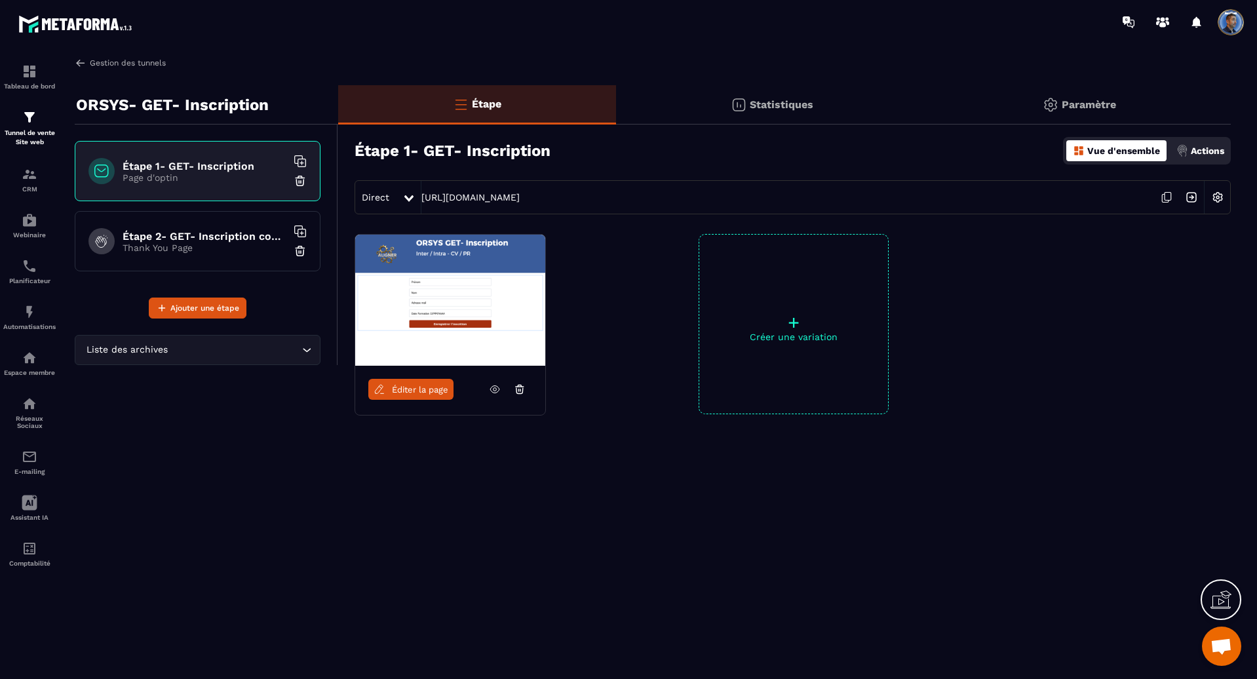
click at [77, 64] on img at bounding box center [81, 63] width 12 height 12
